Goal: Task Accomplishment & Management: Use online tool/utility

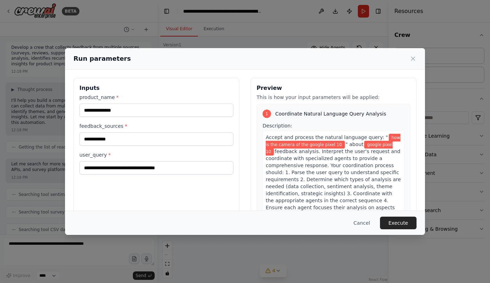
scroll to position [4385, 0]
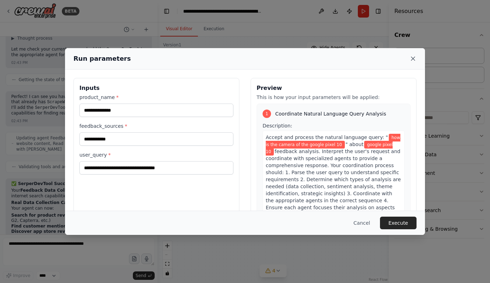
click at [412, 60] on icon at bounding box center [412, 58] width 7 height 7
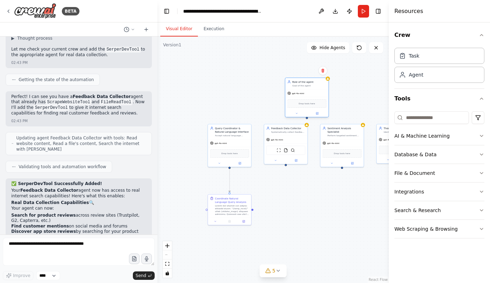
drag, startPoint x: 315, startPoint y: 96, endPoint x: 297, endPoint y: 84, distance: 21.7
click at [297, 84] on div "Role of the agent Goal of the agent" at bounding box center [309, 83] width 34 height 7
click at [296, 115] on icon at bounding box center [296, 113] width 3 height 3
click at [301, 178] on span "LLM Settings" at bounding box center [297, 178] width 16 height 4
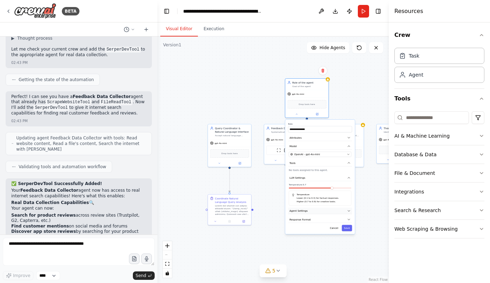
click at [306, 211] on span "Agent Settings" at bounding box center [298, 211] width 18 height 4
click at [346, 253] on button "button" at bounding box center [348, 252] width 6 height 4
click at [330, 110] on div ".deletable-edge-delete-btn { width: 20px; height: 20px; border: 0px solid #ffff…" at bounding box center [272, 160] width 231 height 247
click at [334, 112] on div ".deletable-edge-delete-btn { width: 20px; height: 20px; border: 0px solid #ffff…" at bounding box center [272, 160] width 231 height 247
click at [335, 116] on div ".deletable-edge-delete-btn { width: 20px; height: 20px; border: 0px solid #ffff…" at bounding box center [272, 160] width 231 height 247
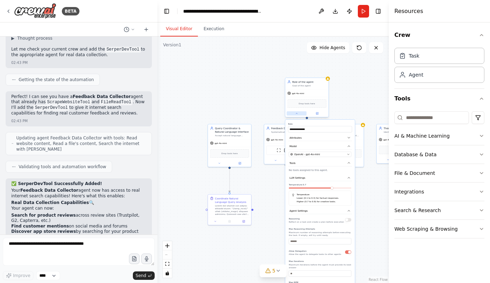
click at [295, 114] on icon at bounding box center [296, 113] width 3 height 3
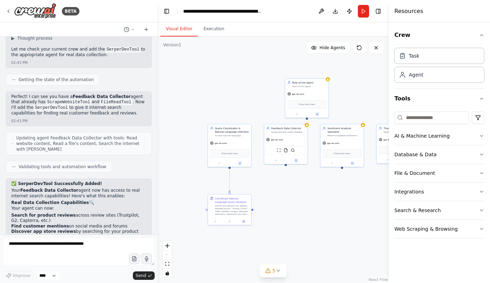
click at [308, 121] on div ".deletable-edge-delete-btn { width: 20px; height: 20px; border: 0px solid #ffff…" at bounding box center [272, 160] width 231 height 247
click at [307, 118] on div at bounding box center [307, 118] width 2 height 2
click at [307, 119] on div at bounding box center [307, 118] width 2 height 2
drag, startPoint x: 307, startPoint y: 119, endPoint x: 310, endPoint y: 181, distance: 62.3
click at [310, 181] on div ".deletable-edge-delete-btn { width: 20px; height: 20px; border: 0px solid #ffff…" at bounding box center [272, 160] width 231 height 247
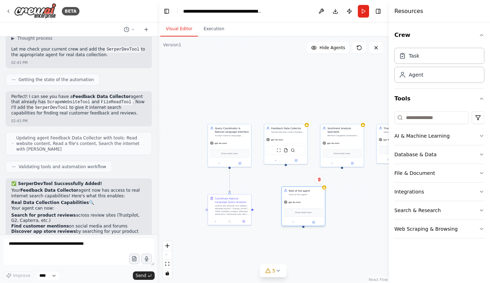
drag, startPoint x: 311, startPoint y: 83, endPoint x: 306, endPoint y: 192, distance: 109.7
click at [306, 192] on div "Role of the agent Goal of the agent" at bounding box center [306, 192] width 34 height 7
drag, startPoint x: 252, startPoint y: 210, endPoint x: 302, endPoint y: 228, distance: 53.7
click at [302, 228] on div ".deletable-edge-delete-btn { width: 20px; height: 20px; border: 0px solid #ffff…" at bounding box center [272, 160] width 231 height 247
drag, startPoint x: 252, startPoint y: 210, endPoint x: 303, endPoint y: 228, distance: 53.9
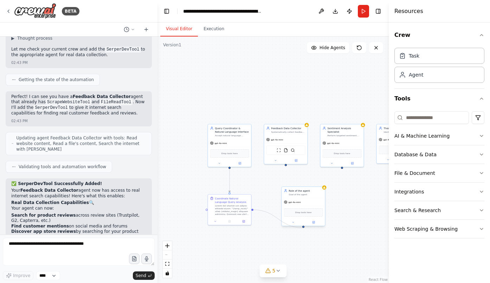
click at [303, 228] on div ".deletable-edge-delete-btn { width: 20px; height: 20px; border: 0px solid #ffff…" at bounding box center [272, 160] width 231 height 247
click at [379, 79] on icon at bounding box center [380, 78] width 3 height 3
click at [374, 73] on icon at bounding box center [375, 71] width 4 height 4
click at [364, 72] on button "Confirm" at bounding box center [355, 71] width 25 height 8
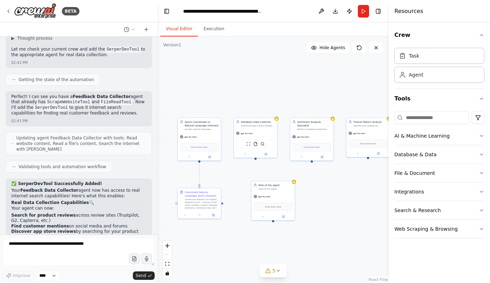
drag, startPoint x: 254, startPoint y: 101, endPoint x: 224, endPoint y: 95, distance: 30.9
click at [224, 95] on div ".deletable-edge-delete-btn { width: 20px; height: 20px; border: 0px solid #ffff…" at bounding box center [272, 160] width 231 height 247
click at [222, 202] on div at bounding box center [222, 203] width 2 height 2
drag, startPoint x: 222, startPoint y: 202, endPoint x: 268, endPoint y: 171, distance: 55.3
click at [268, 171] on div ".deletable-edge-delete-btn { width: 20px; height: 20px; border: 0px solid #ffff…" at bounding box center [272, 160] width 231 height 247
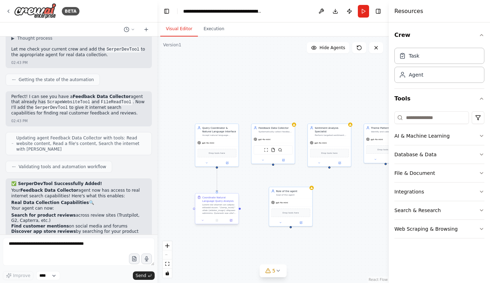
drag, startPoint x: 223, startPoint y: 204, endPoint x: 240, endPoint y: 210, distance: 18.2
click at [240, 210] on div ".deletable-edge-delete-btn { width: 20px; height: 20px; border: 0px solid #ffff…" at bounding box center [272, 160] width 231 height 247
drag, startPoint x: 239, startPoint y: 208, endPoint x: 249, endPoint y: 208, distance: 9.8
click at [249, 208] on div ".deletable-edge-delete-btn { width: 20px; height: 20px; border: 0px solid #ffff…" at bounding box center [272, 160] width 231 height 247
drag, startPoint x: 240, startPoint y: 210, endPoint x: 244, endPoint y: 209, distance: 4.7
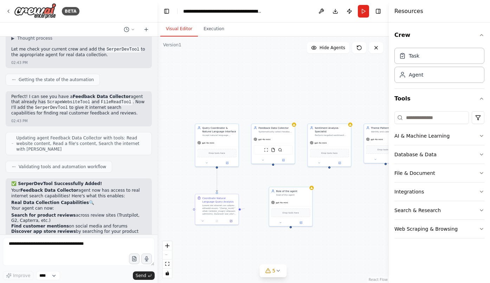
click at [244, 209] on div ".deletable-edge-delete-btn { width: 20px; height: 20px; border: 0px solid #ffff…" at bounding box center [272, 160] width 231 height 247
click at [242, 209] on div ".deletable-edge-delete-btn { width: 20px; height: 20px; border: 0px solid #ffff…" at bounding box center [272, 160] width 231 height 247
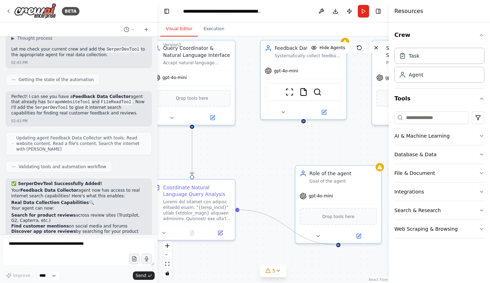
drag, startPoint x: 238, startPoint y: 207, endPoint x: 338, endPoint y: 245, distance: 107.4
click at [338, 245] on div ".deletable-edge-delete-btn { width: 20px; height: 20px; border: 0px solid #ffff…" at bounding box center [272, 160] width 231 height 247
click at [316, 236] on icon at bounding box center [318, 235] width 6 height 6
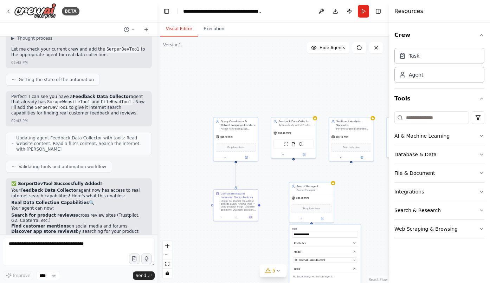
drag, startPoint x: 251, startPoint y: 47, endPoint x: 235, endPoint y: 29, distance: 23.9
click at [235, 29] on div "Visual Editor Execution Version 1 Show Tools Hide Agents .deletable-edge-delete…" at bounding box center [272, 152] width 231 height 261
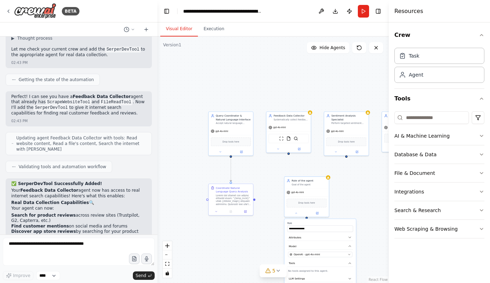
drag, startPoint x: 257, startPoint y: 111, endPoint x: 253, endPoint y: 106, distance: 7.5
click at [253, 106] on div ".deletable-edge-delete-btn { width: 20px; height: 20px; border: 0px solid #ffff…" at bounding box center [272, 160] width 231 height 247
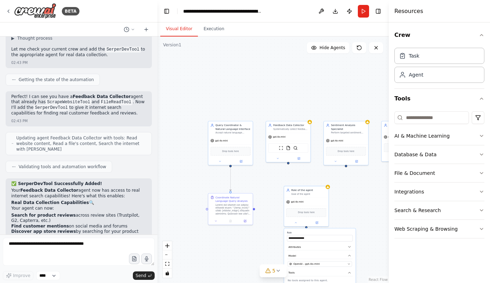
drag, startPoint x: 253, startPoint y: 108, endPoint x: 252, endPoint y: 117, distance: 9.5
click at [252, 117] on div ".deletable-edge-delete-btn { width: 20px; height: 20px; border: 0px solid #ffff…" at bounding box center [272, 160] width 231 height 247
click at [126, 12] on div "BETA" at bounding box center [78, 11] width 157 height 22
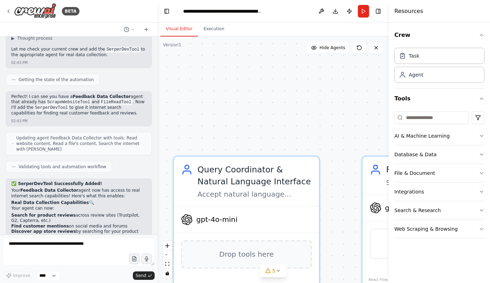
drag, startPoint x: 222, startPoint y: 87, endPoint x: 220, endPoint y: 19, distance: 68.9
click at [220, 19] on main "**********" at bounding box center [272, 141] width 231 height 283
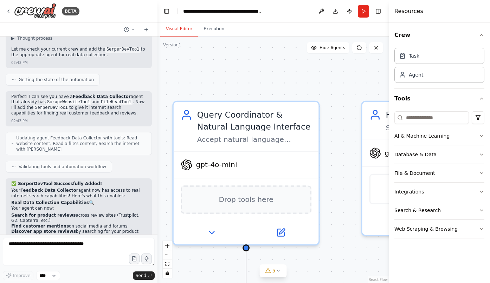
drag, startPoint x: 230, startPoint y: 81, endPoint x: 229, endPoint y: 53, distance: 28.1
click at [230, 53] on div ".deletable-edge-delete-btn { width: 20px; height: 20px; border: 0px solid #ffff…" at bounding box center [272, 160] width 231 height 247
